Goal: Task Accomplishment & Management: Manage account settings

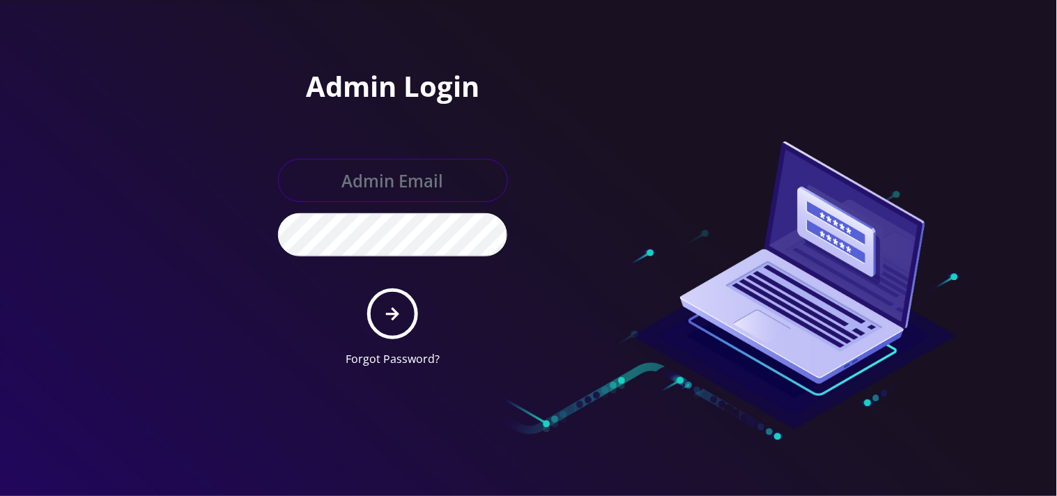
type input "[EMAIL_ADDRESS][DOMAIN_NAME]"
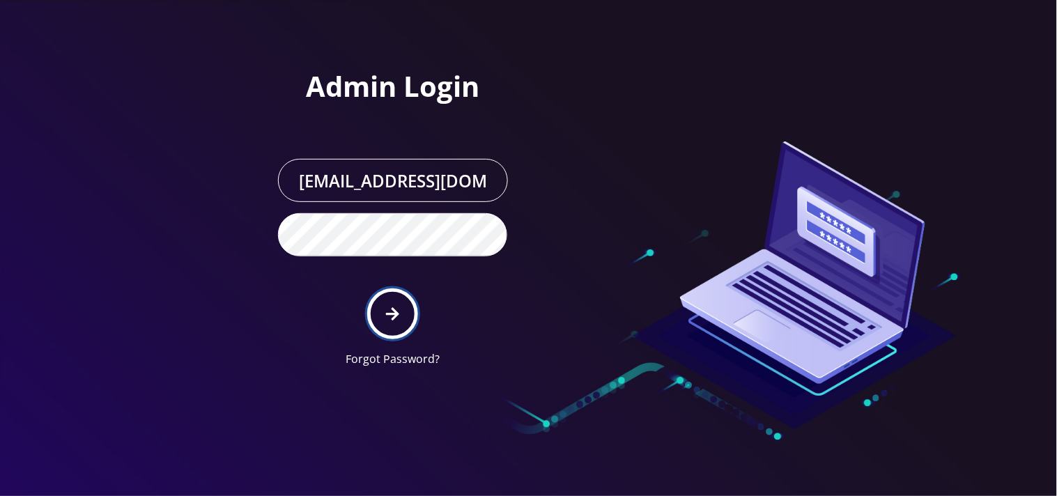
click at [384, 320] on button "submit" at bounding box center [392, 313] width 51 height 51
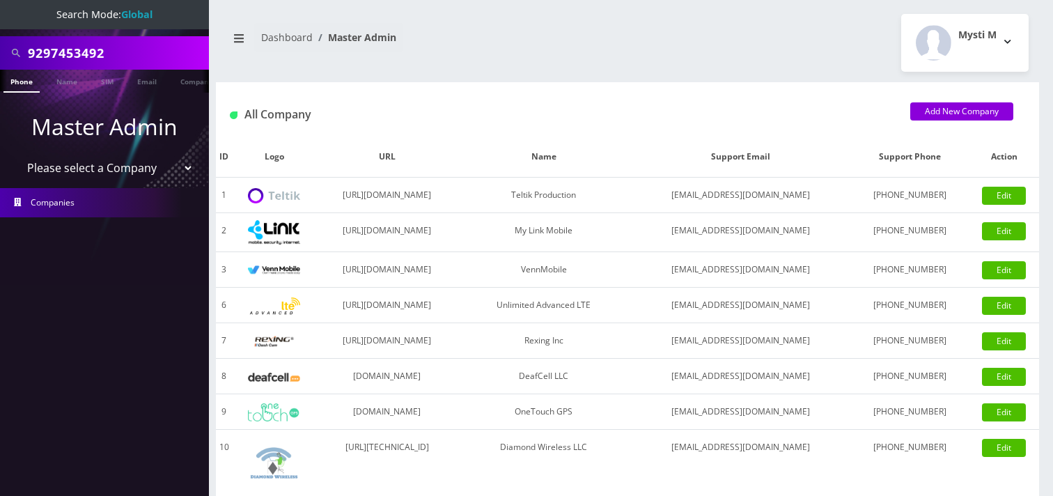
click at [103, 47] on input "9297453492" at bounding box center [117, 53] width 178 height 26
type input "89148000010413033820"
click at [109, 73] on link "SIM" at bounding box center [107, 81] width 26 height 23
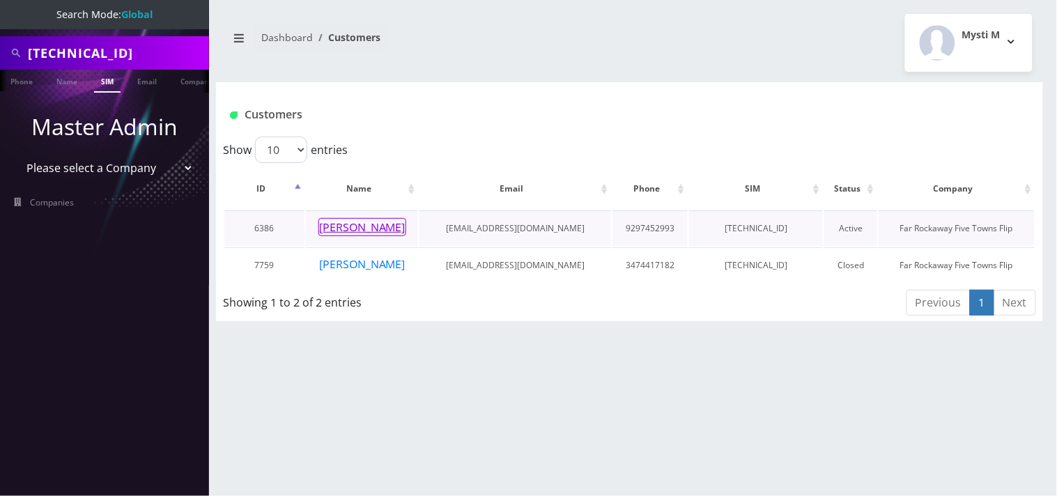
click at [374, 224] on button "[PERSON_NAME]" at bounding box center [362, 227] width 88 height 18
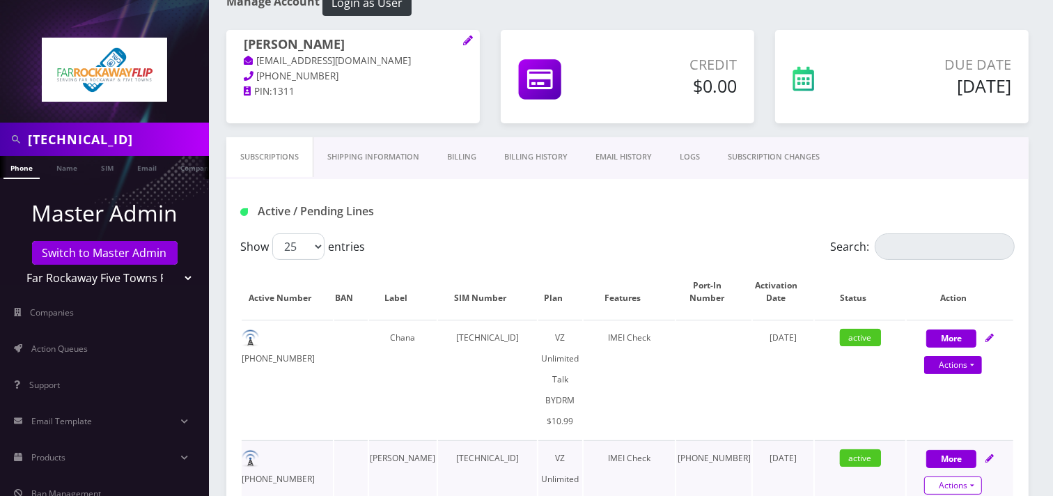
scroll to position [155, 0]
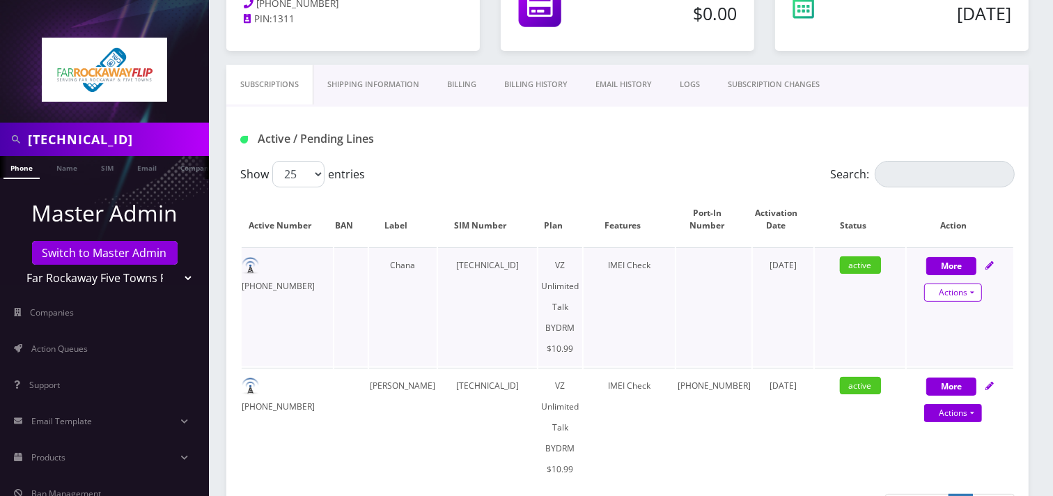
click at [940, 290] on link "Actions" at bounding box center [953, 292] width 58 height 18
select select "469"
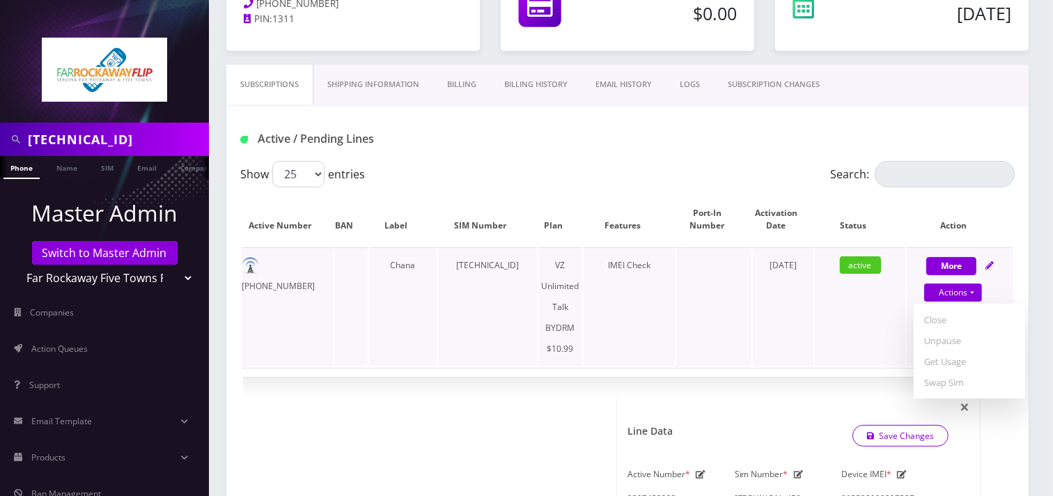
click at [699, 315] on td at bounding box center [713, 306] width 75 height 119
drag, startPoint x: 322, startPoint y: 259, endPoint x: 265, endPoint y: 260, distance: 57.8
click at [263, 260] on td "929-745-2993" at bounding box center [287, 306] width 91 height 119
copy td "929-745-2993"
